Goal: Task Accomplishment & Management: Manage account settings

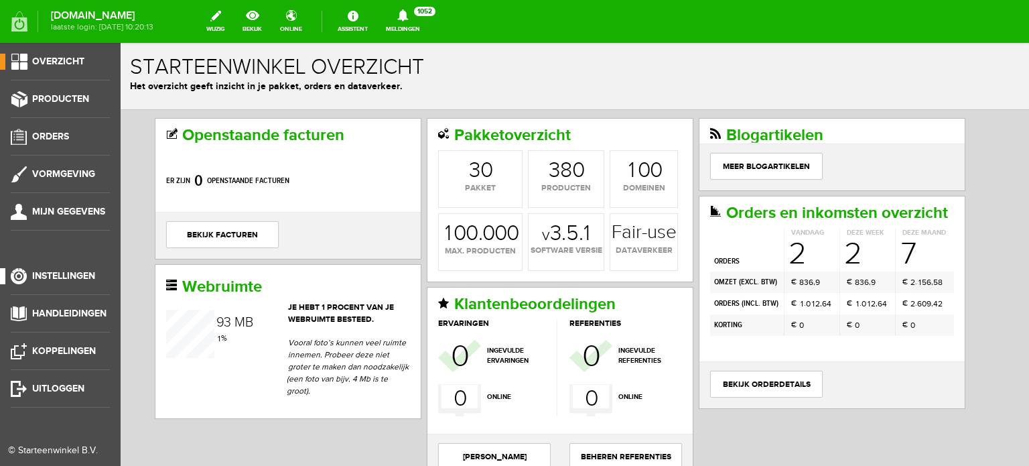
click at [67, 271] on span "Instellingen" at bounding box center [63, 275] width 63 height 11
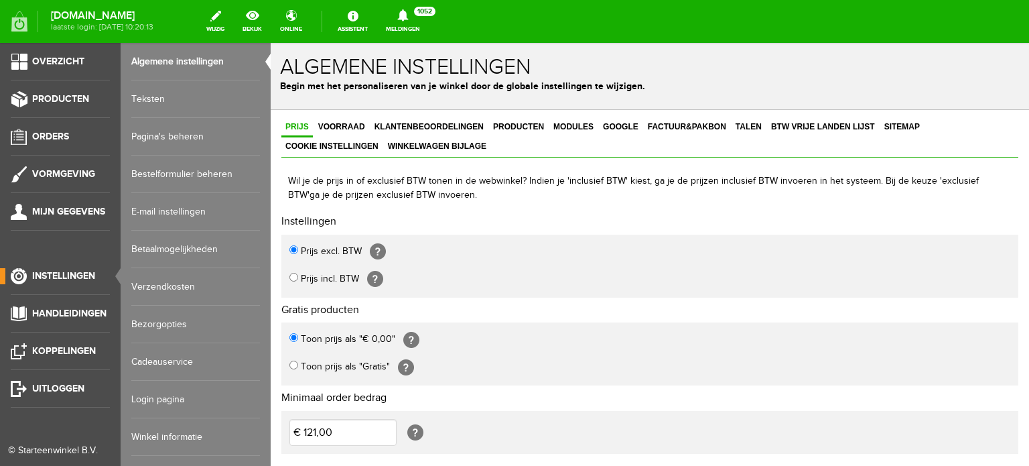
click at [174, 399] on link "Login pagina" at bounding box center [195, 399] width 129 height 38
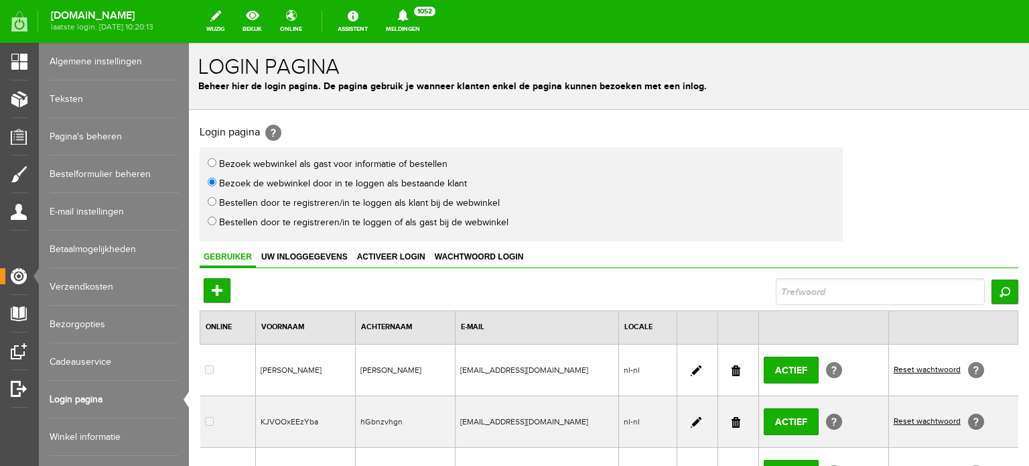
click at [732, 420] on link at bounding box center [736, 422] width 9 height 11
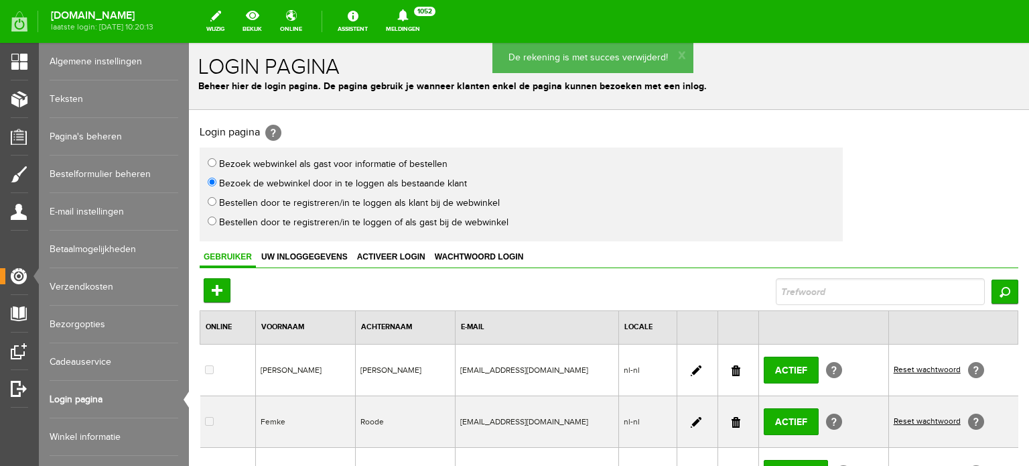
click at [691, 369] on link at bounding box center [696, 370] width 11 height 11
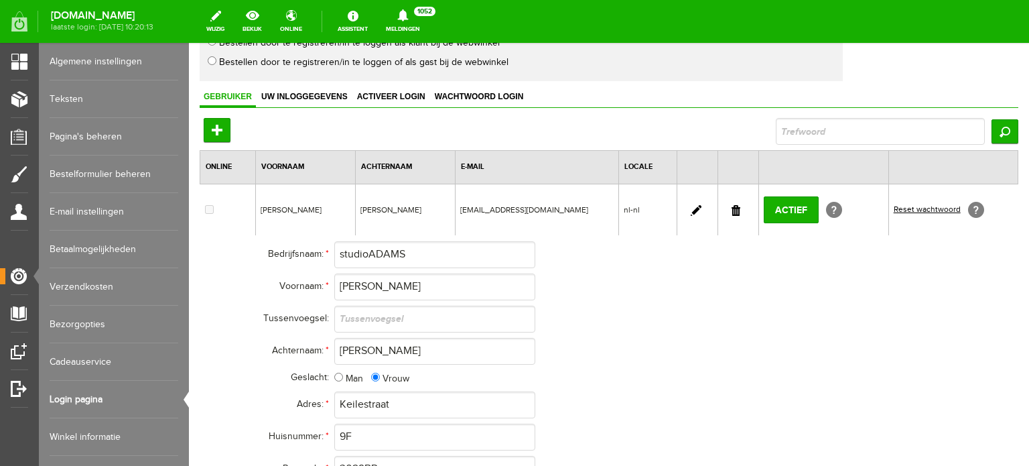
scroll to position [222, 0]
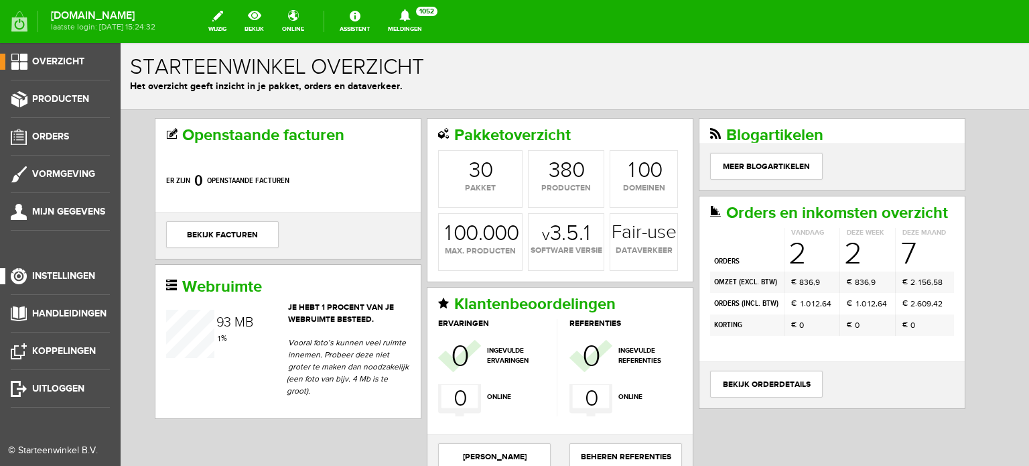
click at [68, 271] on span "Instellingen" at bounding box center [63, 275] width 63 height 11
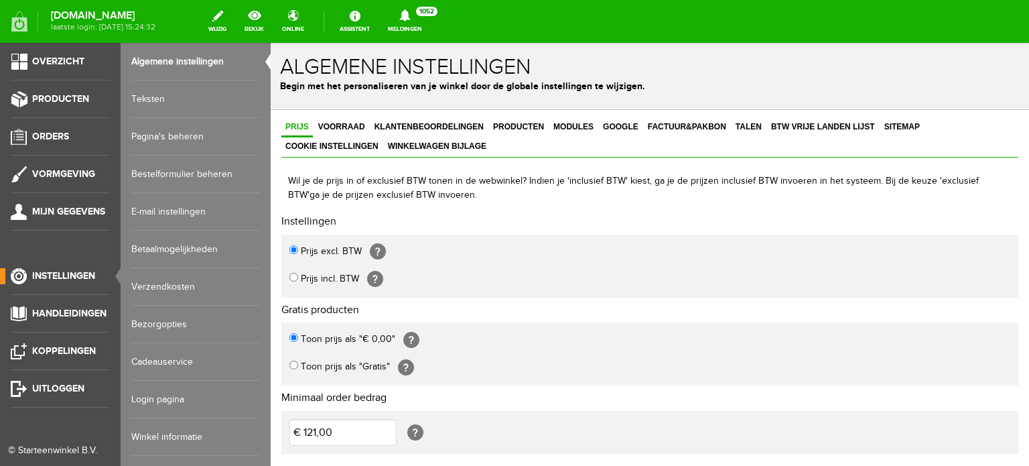
click at [163, 396] on link "Login pagina" at bounding box center [195, 399] width 129 height 38
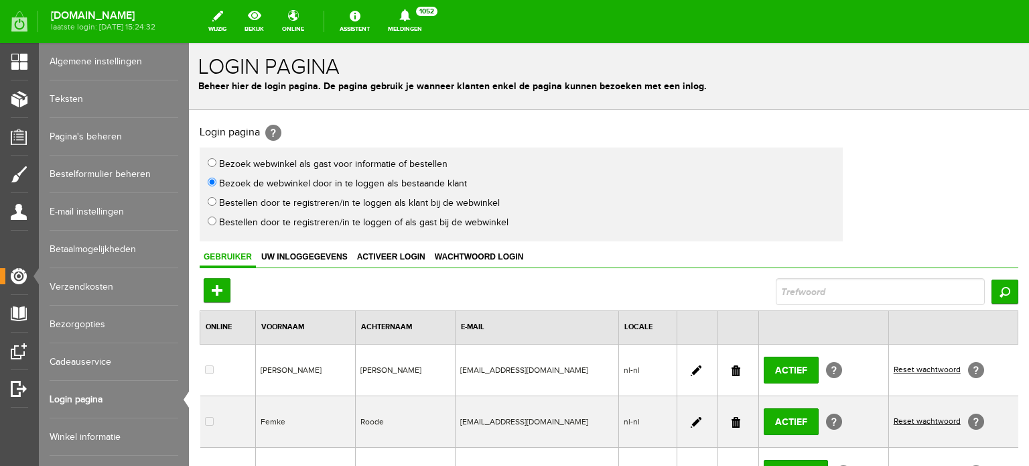
click at [691, 366] on link at bounding box center [696, 370] width 11 height 11
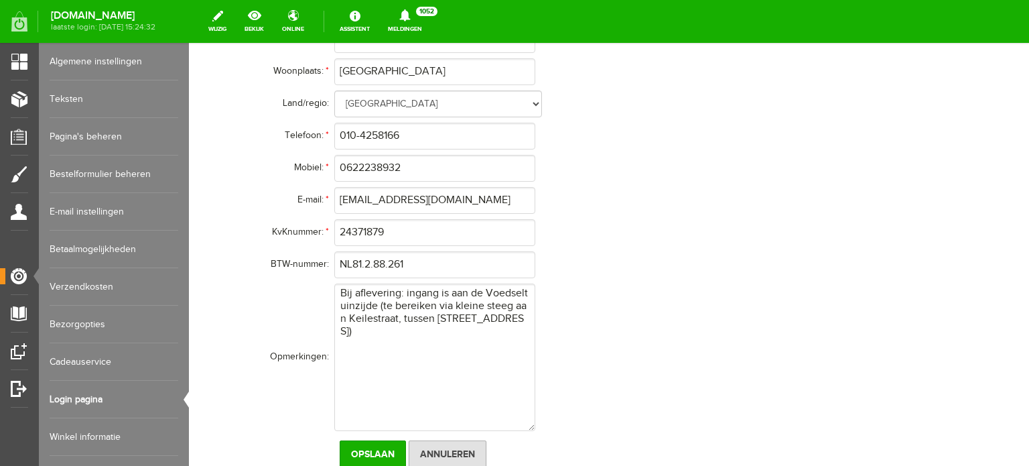
scroll to position [624, 0]
